Goal: Find specific page/section: Find specific page/section

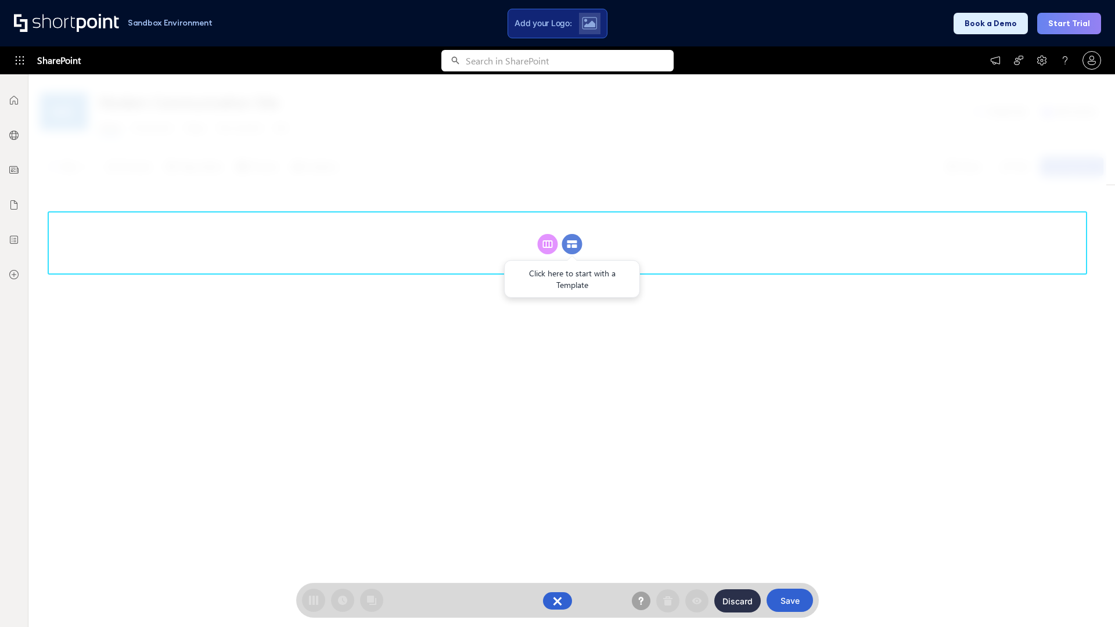
click at [572, 244] on circle at bounding box center [572, 244] width 20 height 20
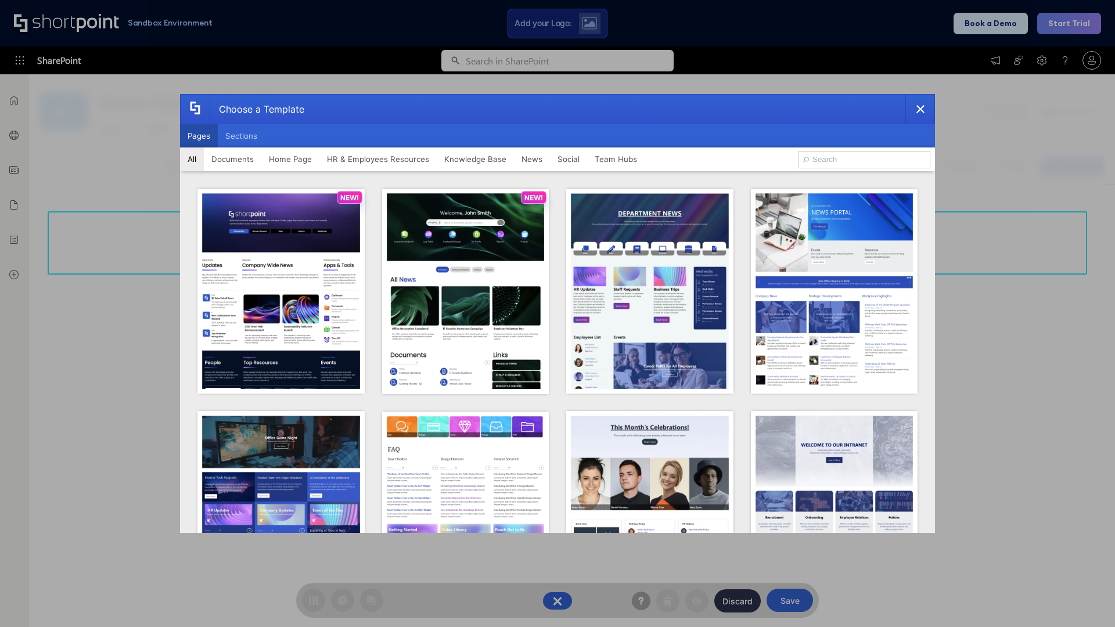
click at [199, 136] on button "Pages" at bounding box center [199, 135] width 38 height 23
type input "prise 1"
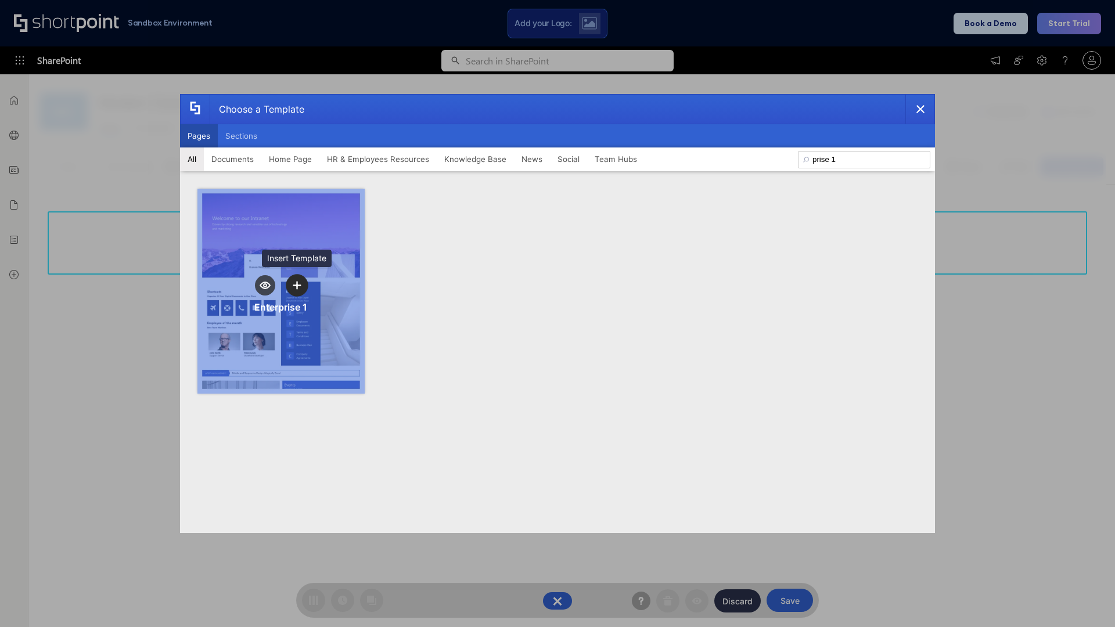
click at [297, 285] on icon "template selector" at bounding box center [297, 285] width 8 height 8
